Goal: Transaction & Acquisition: Book appointment/travel/reservation

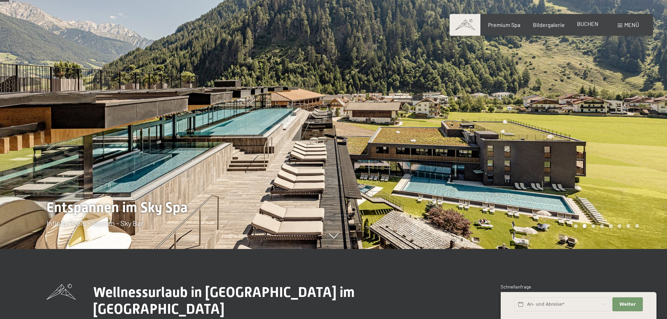
click at [587, 25] on span "BUCHEN" at bounding box center [587, 23] width 21 height 7
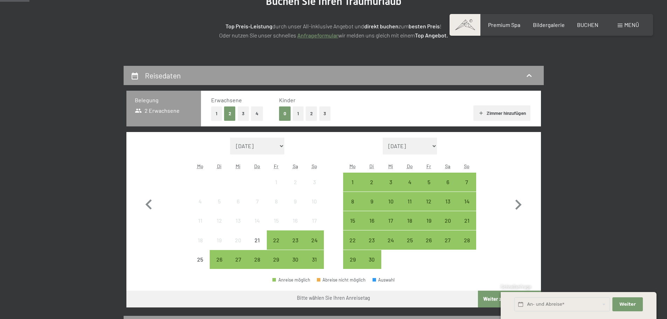
scroll to position [105, 0]
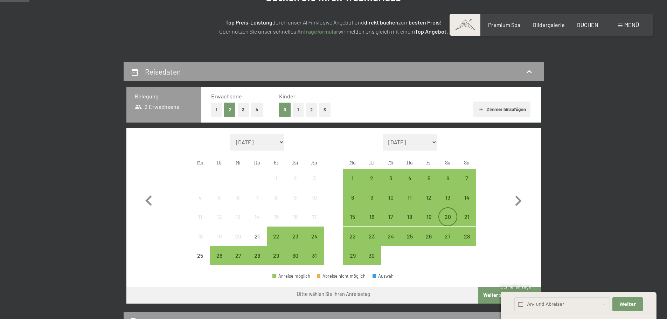
click at [446, 219] on div "20" at bounding box center [448, 223] width 18 height 18
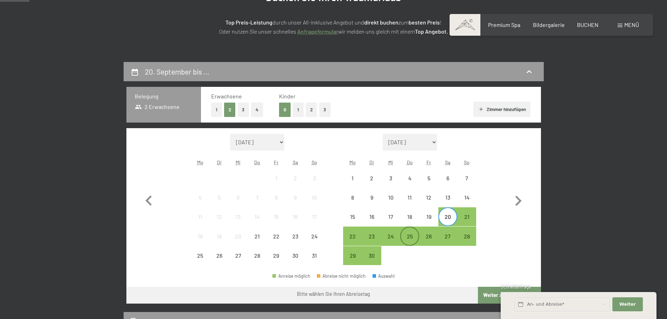
click at [407, 236] on div "25" at bounding box center [410, 243] width 18 height 18
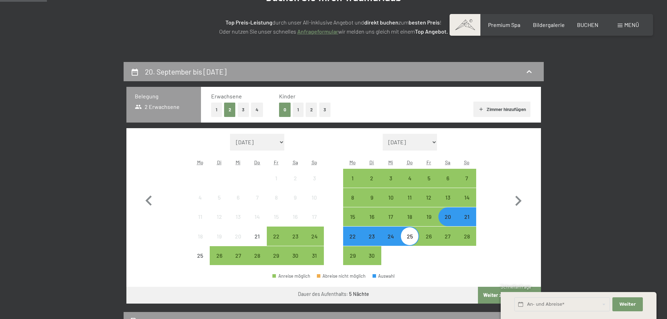
scroll to position [175, 0]
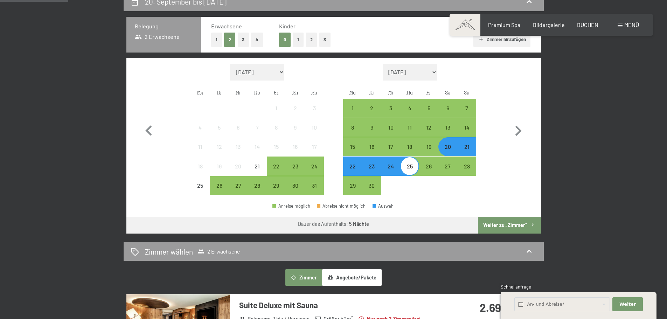
click at [501, 224] on button "Weiter zu „Zimmer“" at bounding box center [509, 225] width 63 height 17
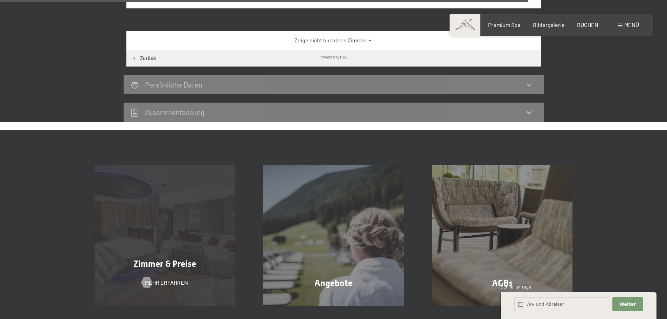
scroll to position [1253, 0]
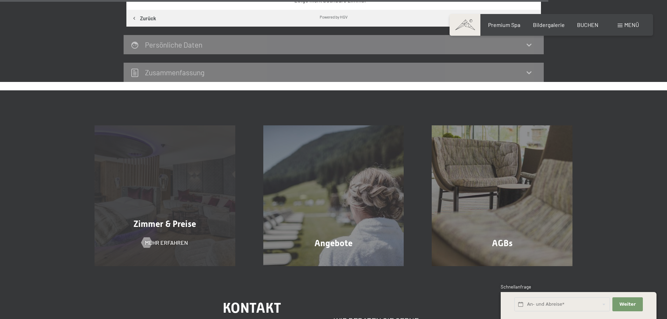
click at [180, 174] on div "Zimmer & Preise Mehr erfahren" at bounding box center [165, 195] width 169 height 141
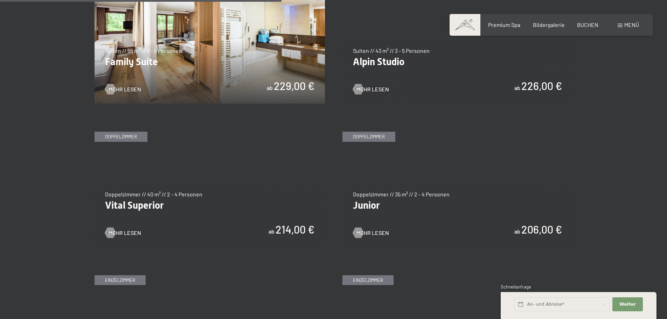
scroll to position [910, 0]
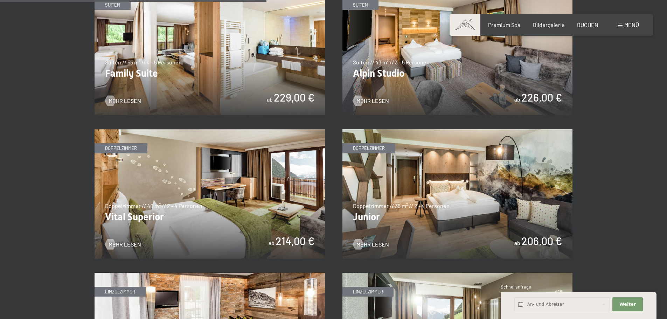
click at [537, 201] on img at bounding box center [457, 194] width 230 height 130
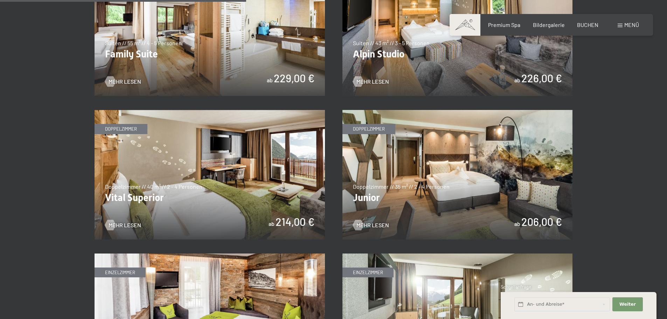
scroll to position [945, 0]
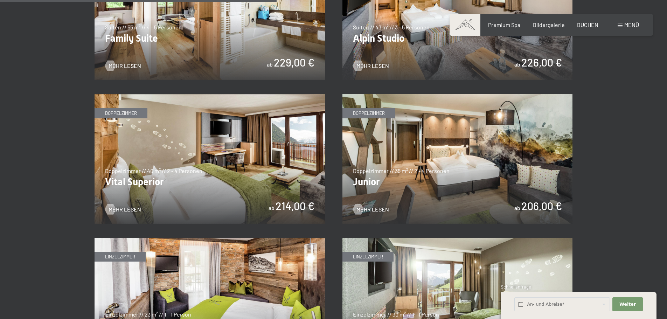
click at [264, 177] on label "Einwilligung Marketing*" at bounding box center [293, 179] width 61 height 7
click at [263, 177] on input "Einwilligung Marketing*" at bounding box center [259, 179] width 7 height 7
checkbox input "false"
click at [134, 203] on img at bounding box center [210, 159] width 230 height 130
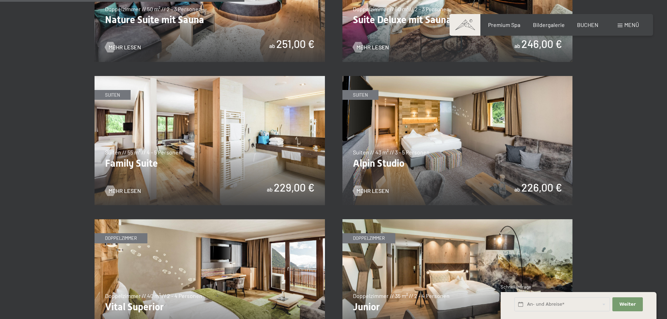
scroll to position [805, 0]
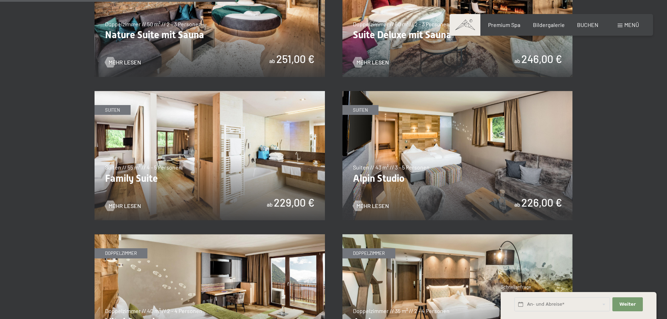
click at [413, 148] on img at bounding box center [457, 156] width 230 height 130
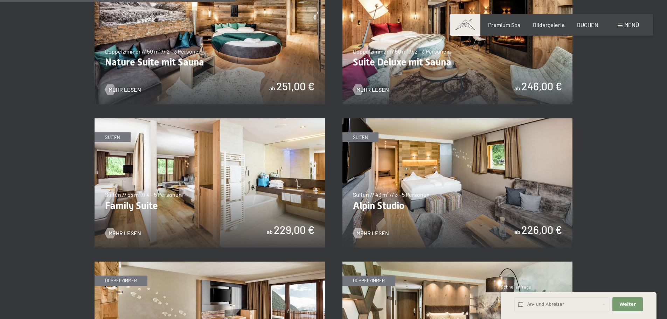
scroll to position [735, 0]
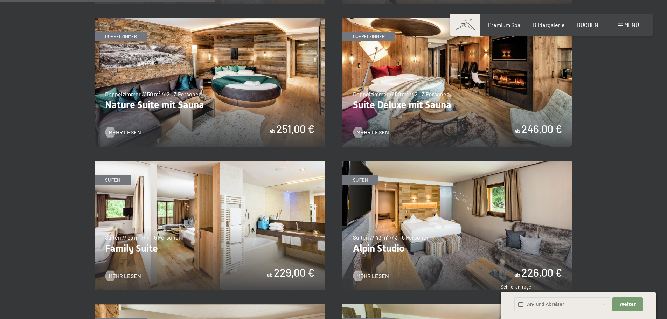
click at [435, 91] on img at bounding box center [457, 83] width 230 height 130
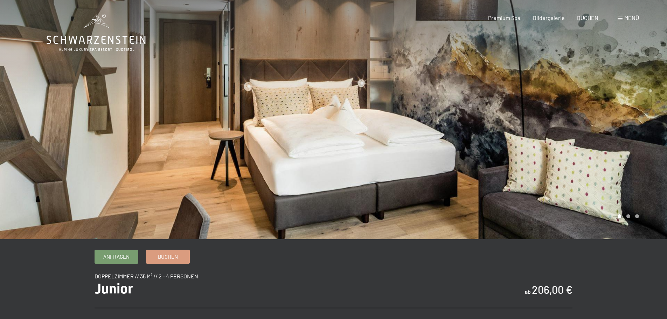
click at [625, 197] on div at bounding box center [501, 119] width 334 height 239
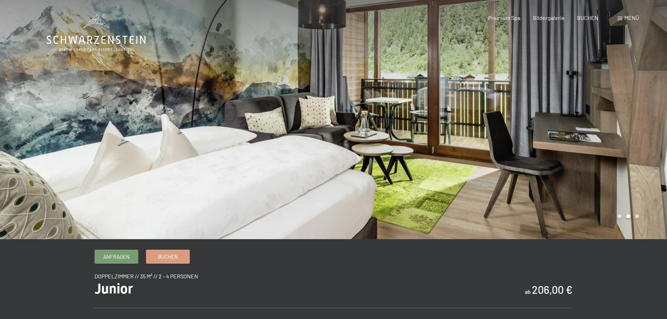
click at [625, 178] on div at bounding box center [501, 119] width 334 height 239
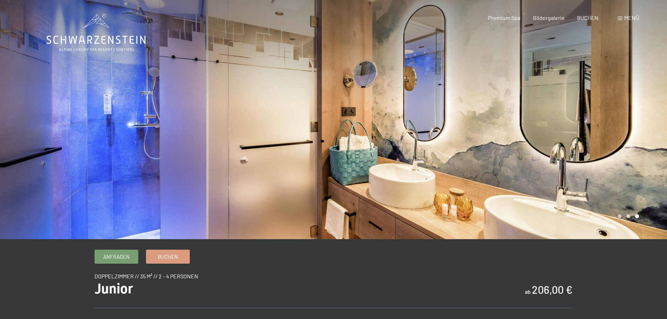
click at [625, 178] on div at bounding box center [501, 119] width 334 height 239
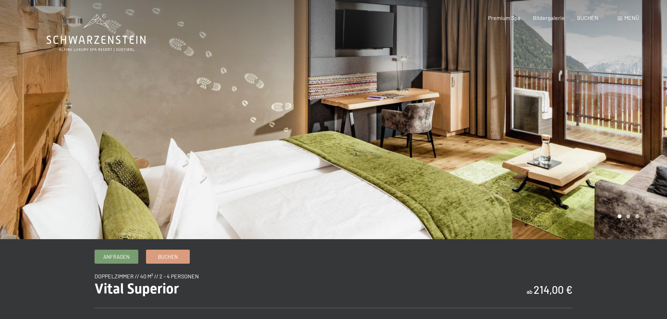
click at [643, 136] on div at bounding box center [501, 119] width 334 height 239
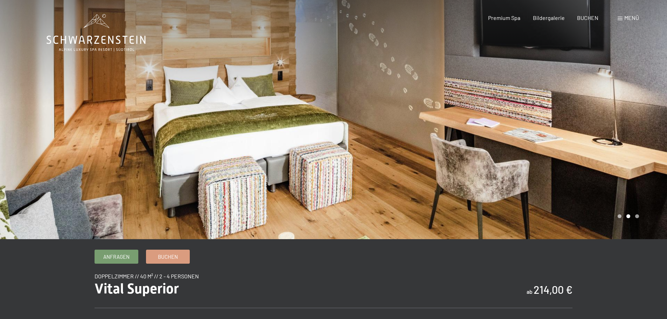
click at [643, 136] on div at bounding box center [501, 119] width 334 height 239
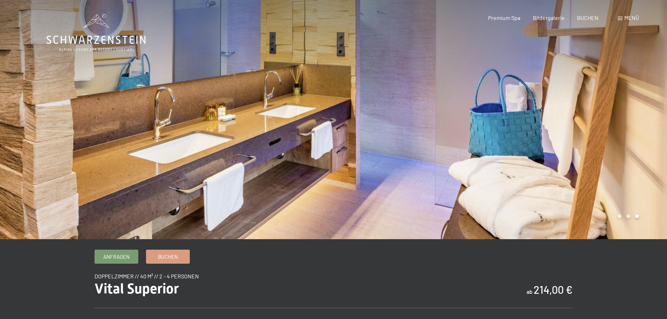
click at [643, 136] on div at bounding box center [501, 119] width 334 height 239
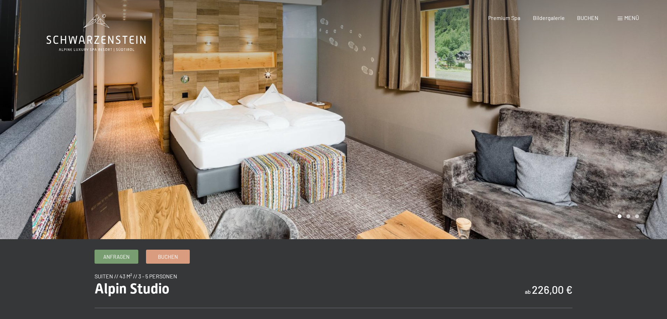
click at [598, 124] on div at bounding box center [501, 119] width 334 height 239
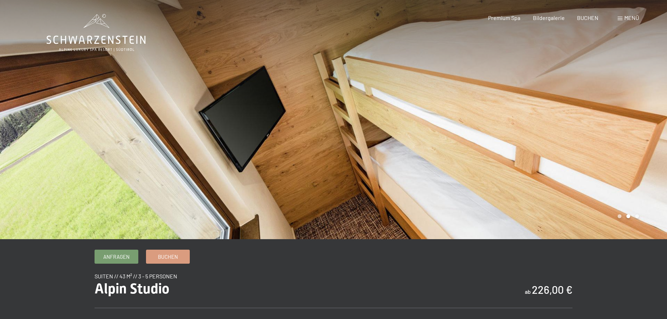
click at [598, 124] on div at bounding box center [501, 119] width 334 height 239
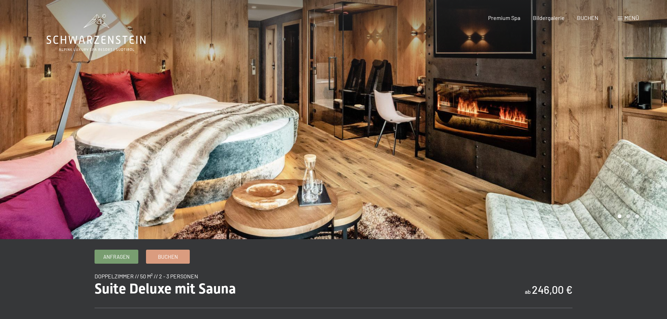
click at [634, 118] on div at bounding box center [501, 119] width 334 height 239
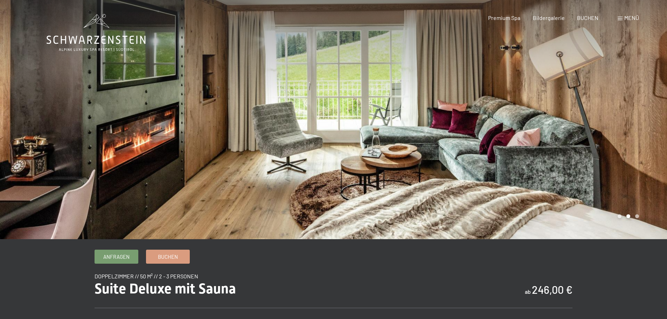
click at [634, 118] on div at bounding box center [501, 119] width 334 height 239
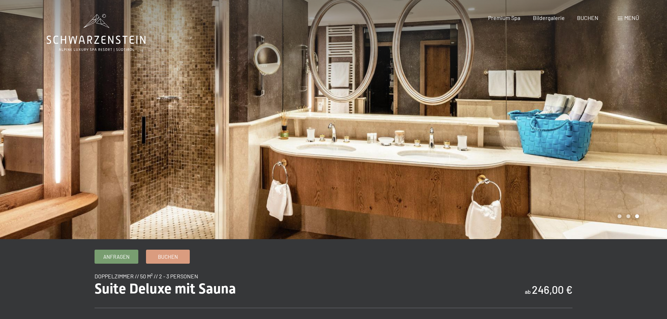
click at [634, 118] on div at bounding box center [501, 119] width 334 height 239
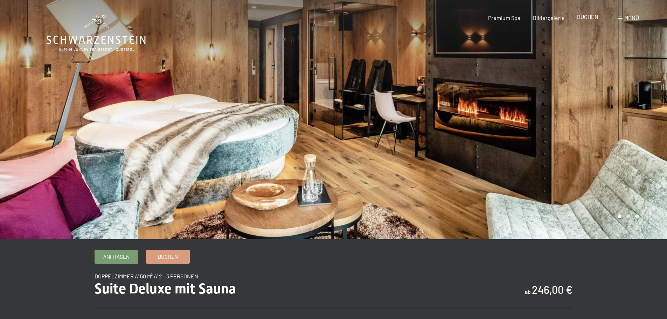
click at [586, 19] on span "BUCHEN" at bounding box center [587, 16] width 21 height 7
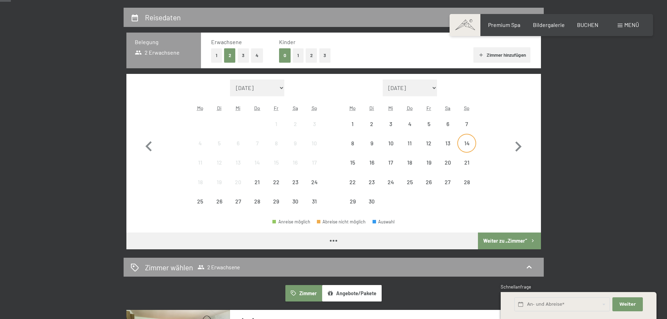
scroll to position [175, 0]
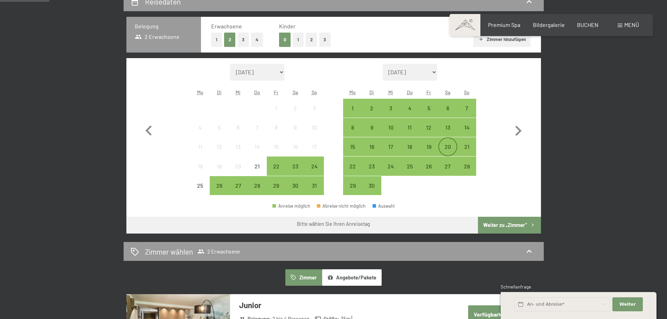
click at [442, 150] on div "20" at bounding box center [448, 153] width 18 height 18
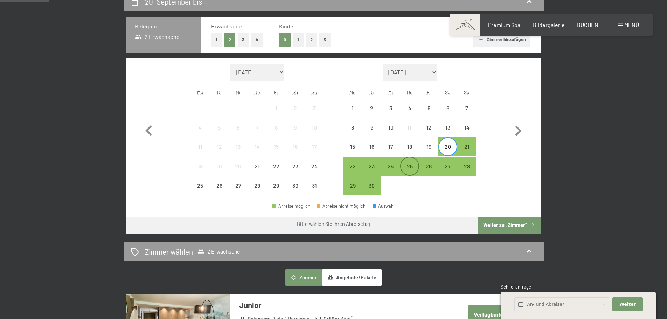
click at [407, 168] on div "25" at bounding box center [410, 173] width 18 height 18
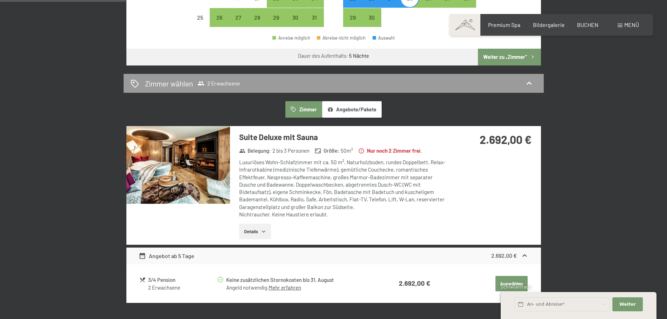
scroll to position [385, 0]
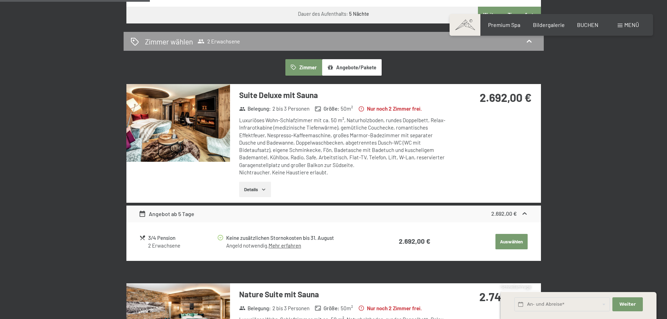
click at [255, 189] on button "Details" at bounding box center [255, 189] width 32 height 15
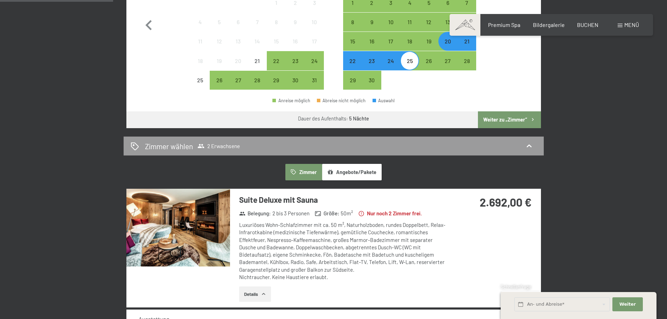
scroll to position [245, 0]
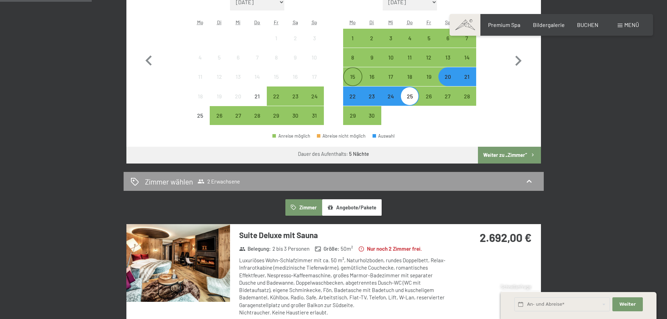
click at [356, 81] on div "15" at bounding box center [353, 83] width 18 height 18
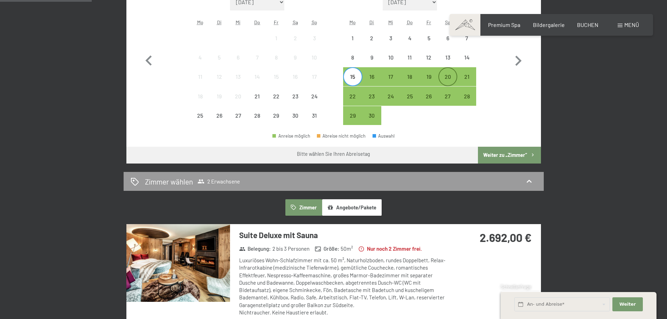
click at [449, 76] on div "20" at bounding box center [448, 83] width 18 height 18
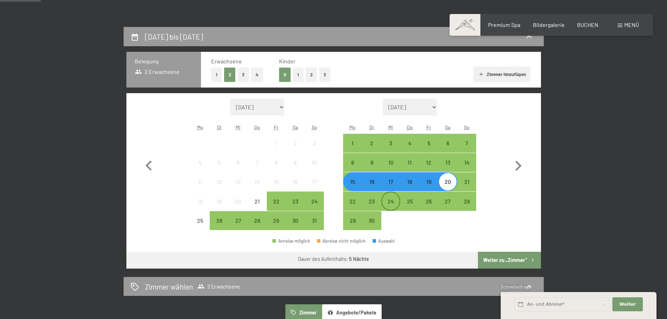
scroll to position [105, 0]
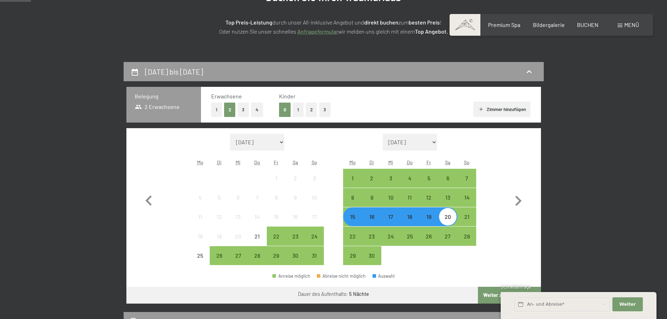
click at [215, 112] on button "1" at bounding box center [216, 110] width 11 height 14
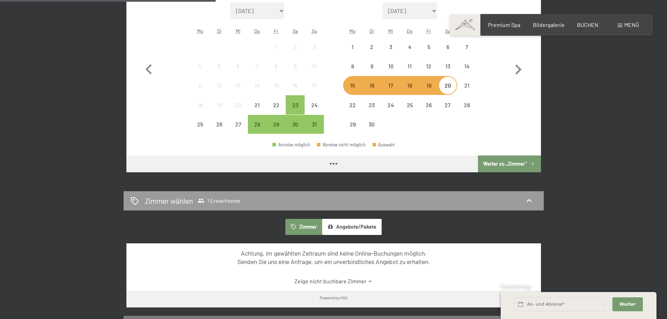
scroll to position [245, 0]
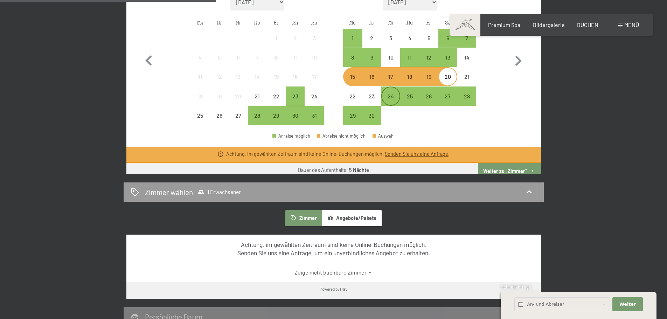
click at [382, 96] on div "24" at bounding box center [391, 102] width 18 height 18
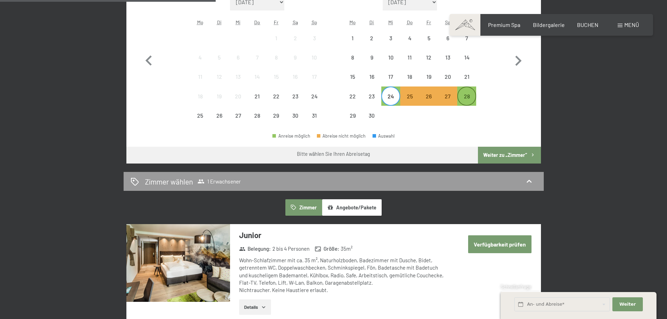
click at [468, 96] on div "28" at bounding box center [467, 102] width 18 height 18
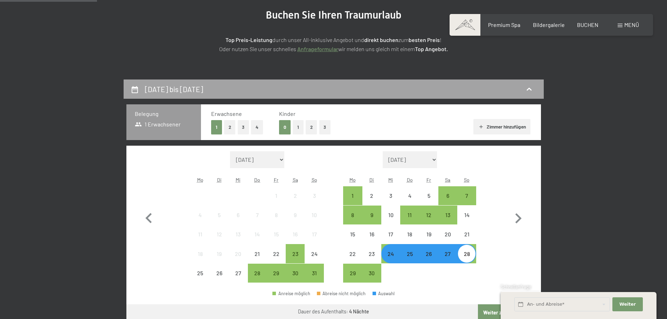
scroll to position [70, 0]
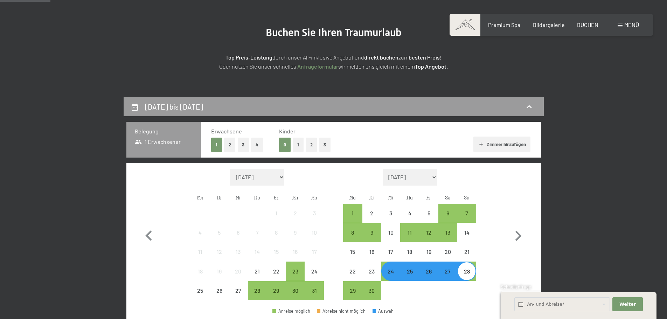
click at [231, 140] on button "2" at bounding box center [230, 145] width 12 height 14
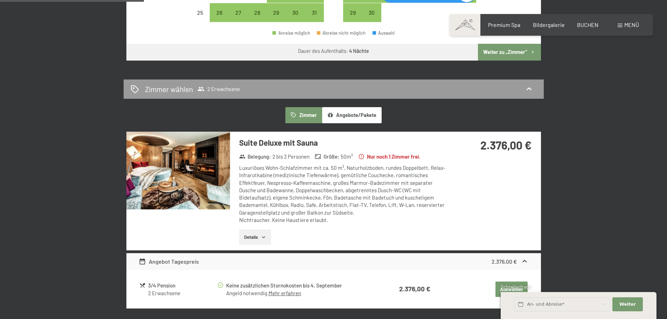
scroll to position [455, 0]
